Goal: Information Seeking & Learning: Learn about a topic

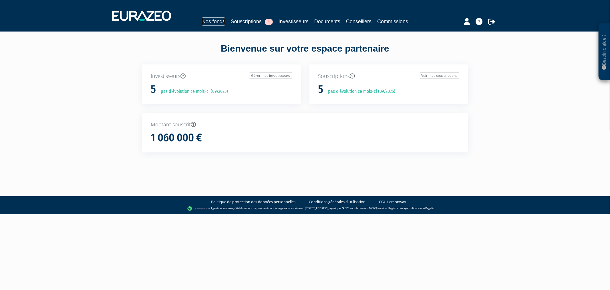
click at [202, 20] on link "Nos fonds" at bounding box center [213, 21] width 23 height 8
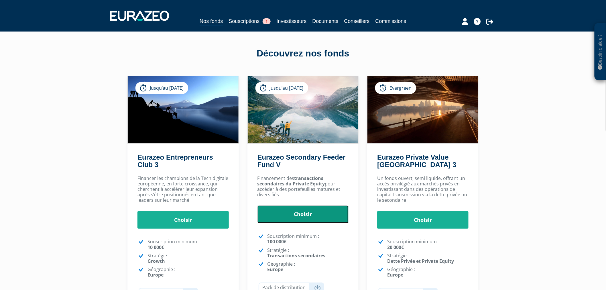
click at [294, 212] on link "Choisir" at bounding box center [302, 214] width 91 height 18
